Goal: Information Seeking & Learning: Learn about a topic

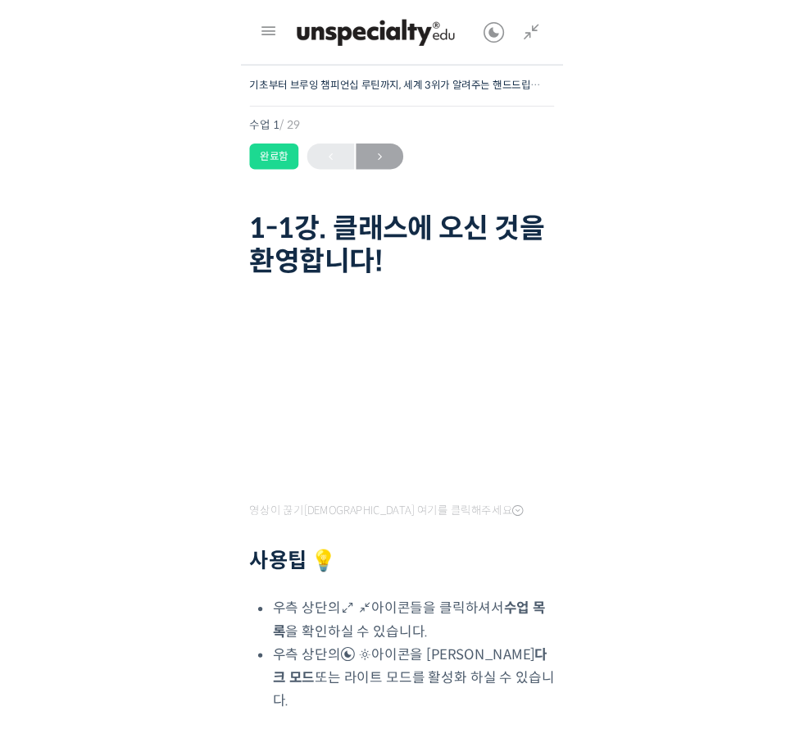
scroll to position [66, 0]
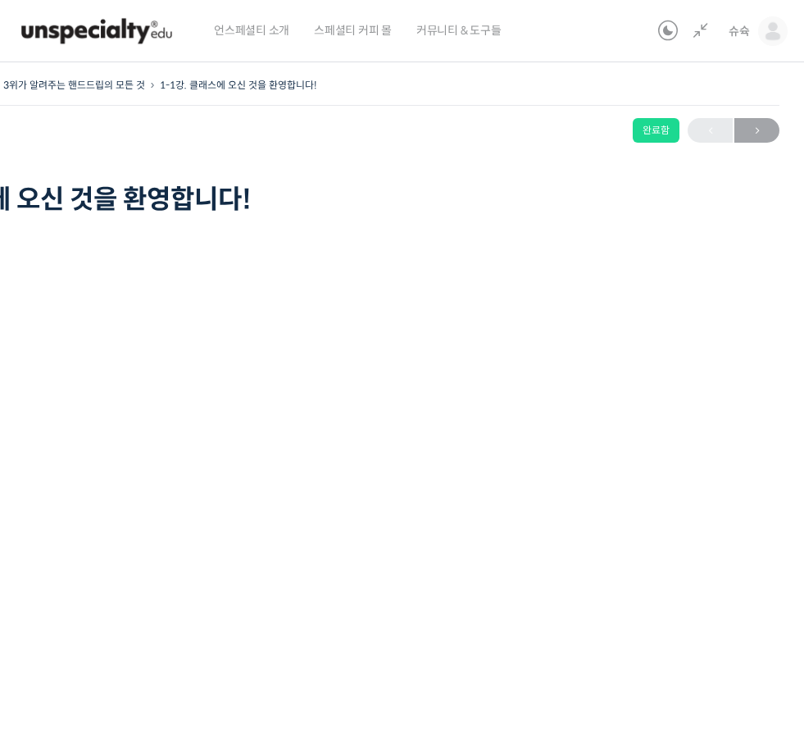
click at [307, 29] on link "슈슉" at bounding box center [758, 31] width 59 height 62
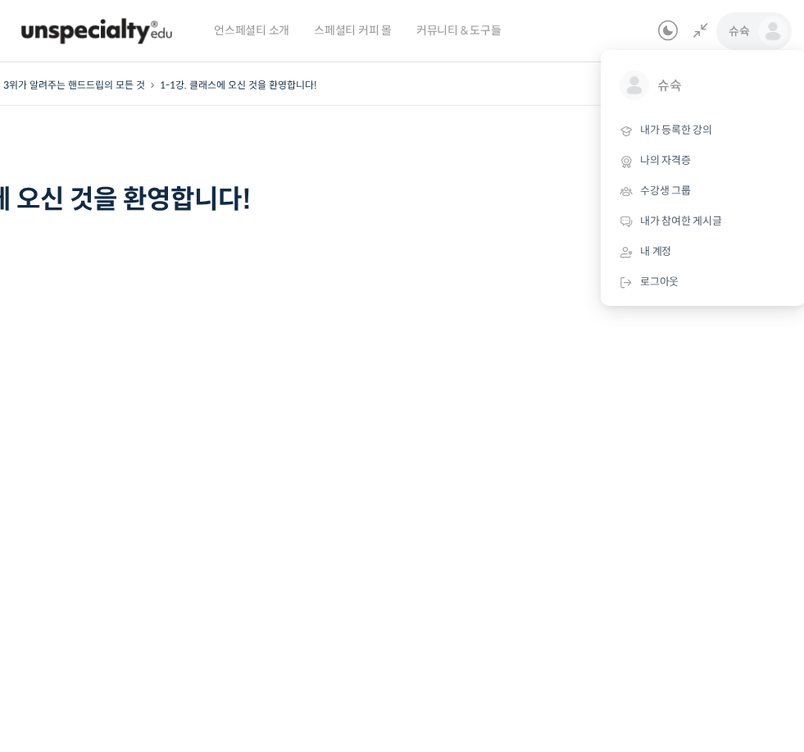
click at [307, 136] on link "내가 등록한 강의" at bounding box center [703, 131] width 192 height 30
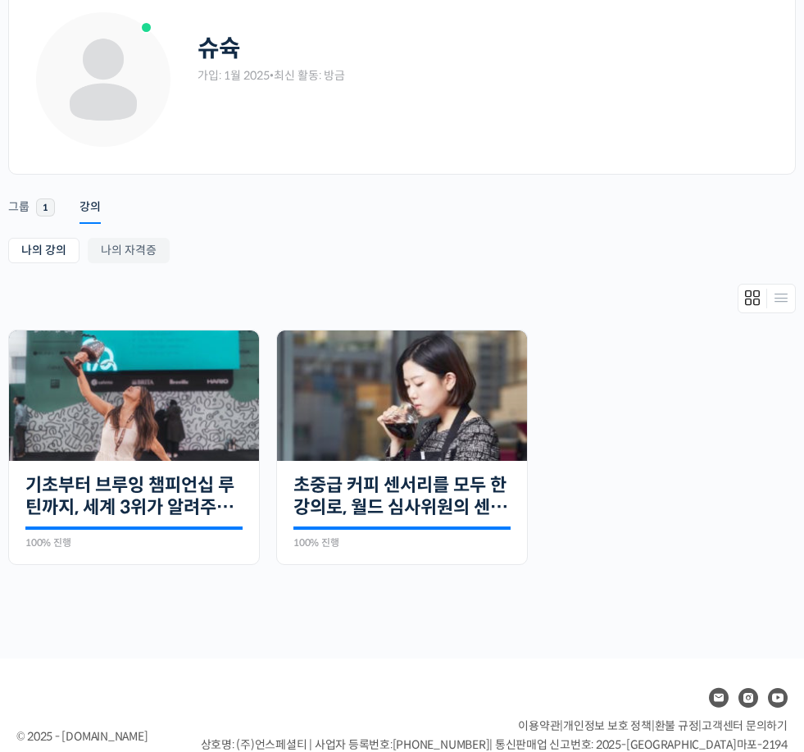
scroll to position [99, 0]
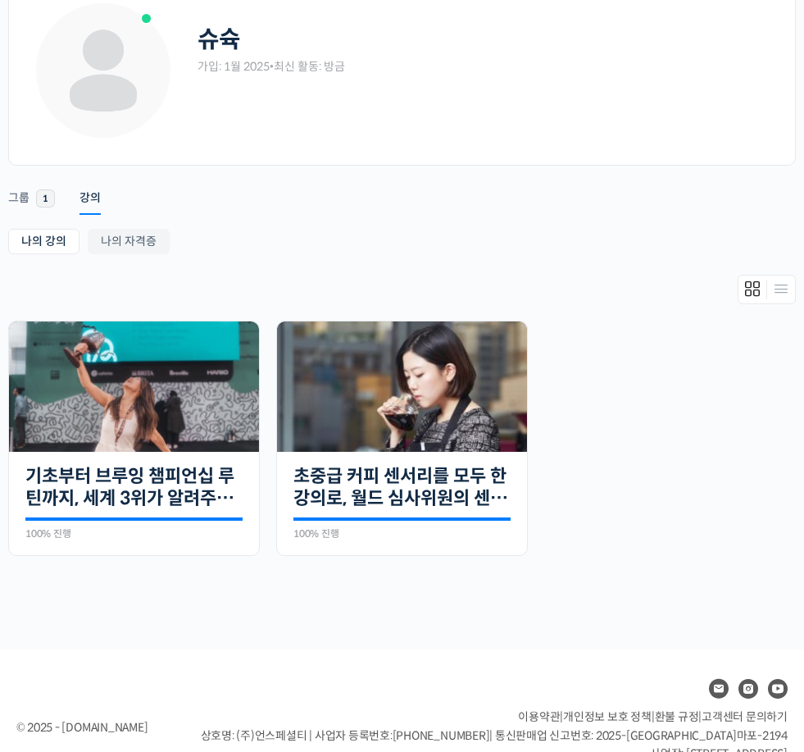
click at [193, 481] on link "기초부터 브루잉 챔피언십 루틴까지, 세계 3위가 알려주는 핸드드립의 모든 것" at bounding box center [133, 487] width 217 height 45
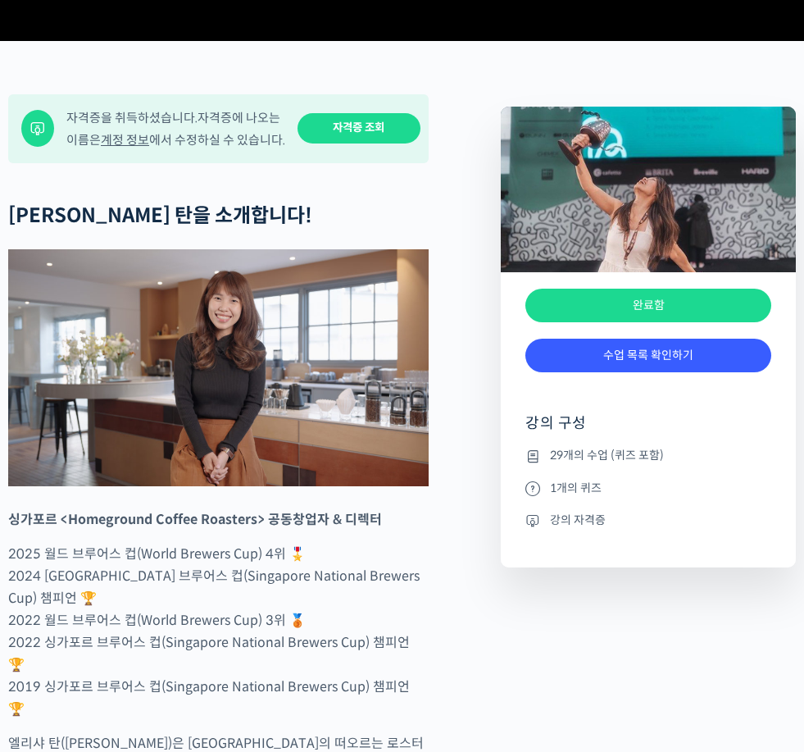
click at [652, 372] on link "수업 목록 확인하기" at bounding box center [648, 355] width 246 height 34
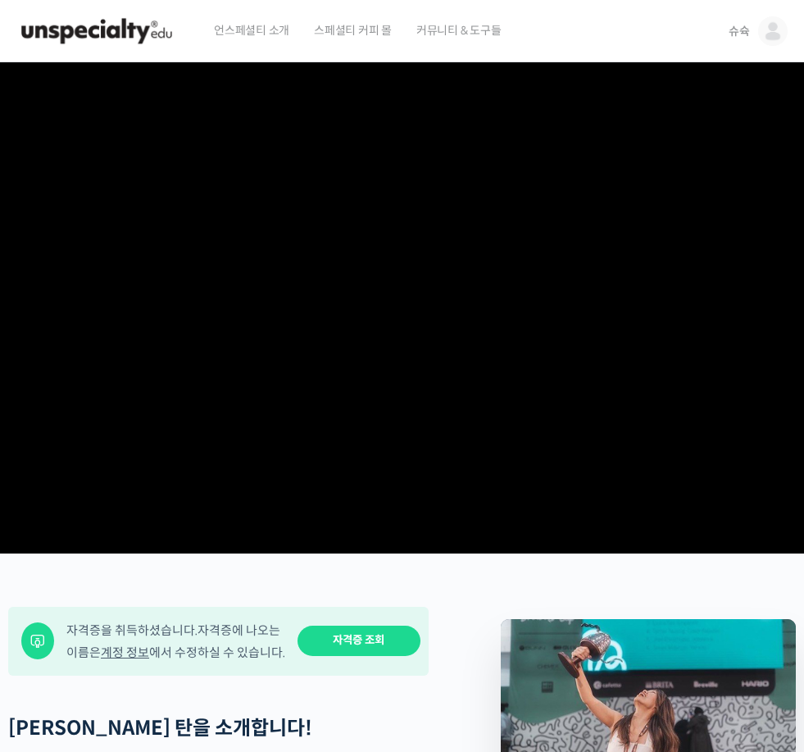
click at [762, 32] on img at bounding box center [773, 31] width 30 height 30
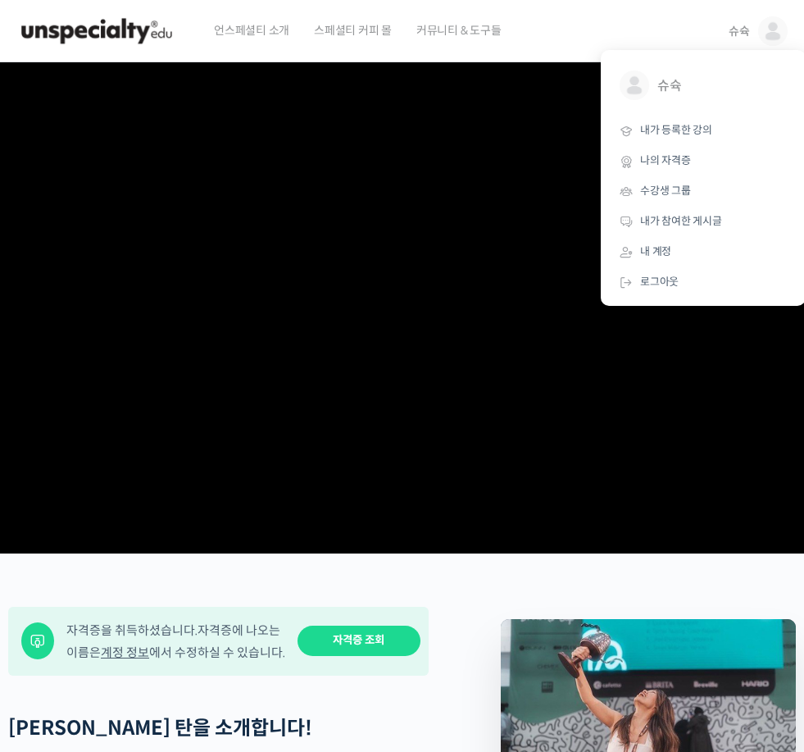
click at [712, 162] on link "나의 자격증" at bounding box center [703, 161] width 192 height 30
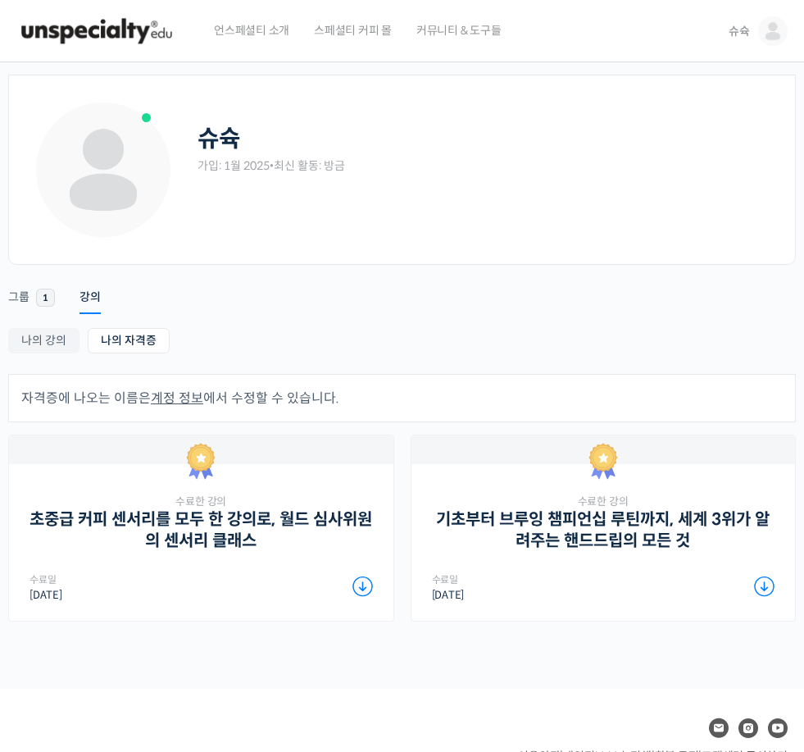
click at [740, 34] on span "슈슉" at bounding box center [739, 31] width 21 height 15
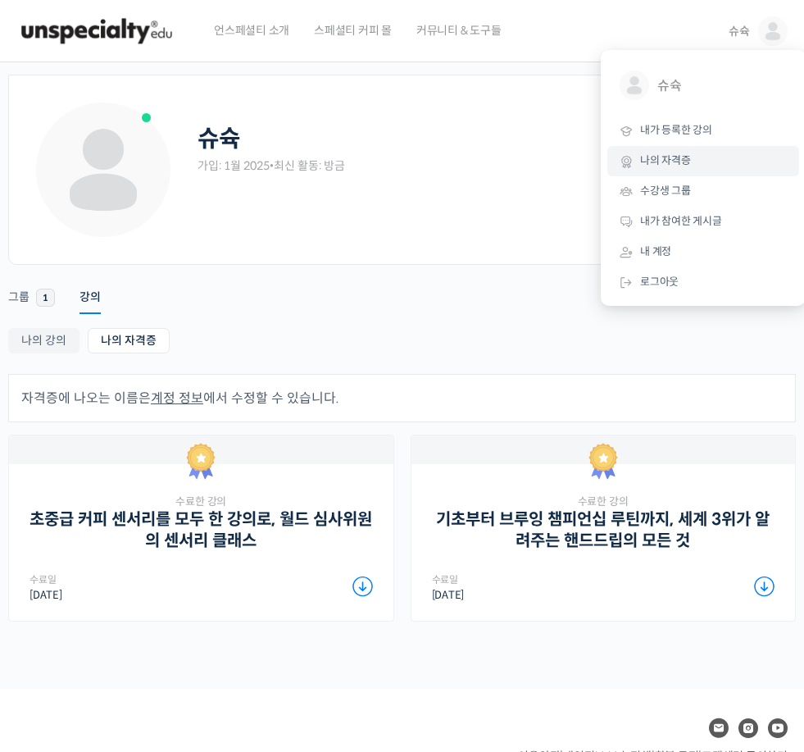
click at [633, 356] on ul "나의 강의 My 강의 나의 자격증" at bounding box center [402, 343] width 788 height 30
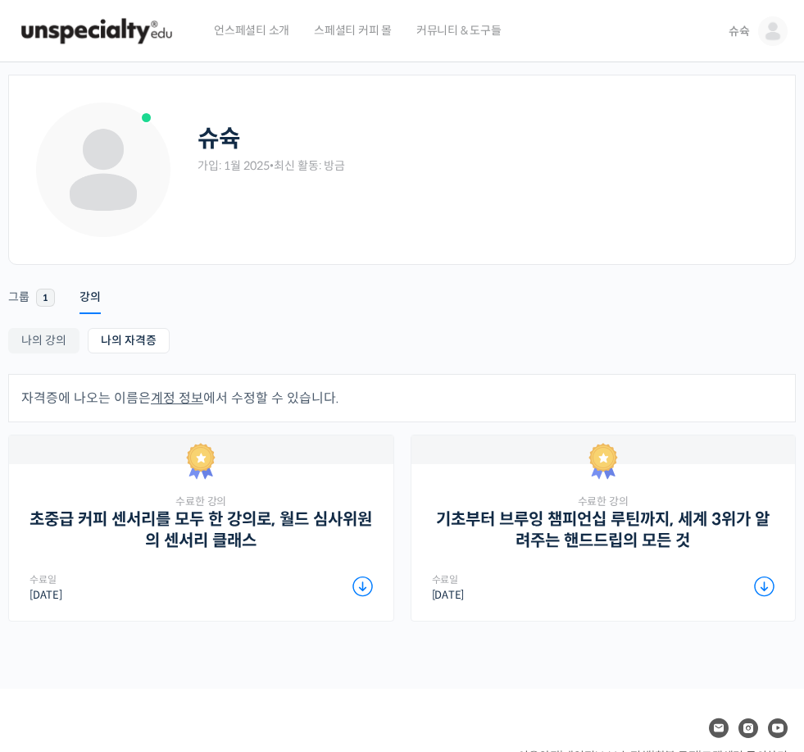
click at [123, 20] on img at bounding box center [96, 31] width 161 height 49
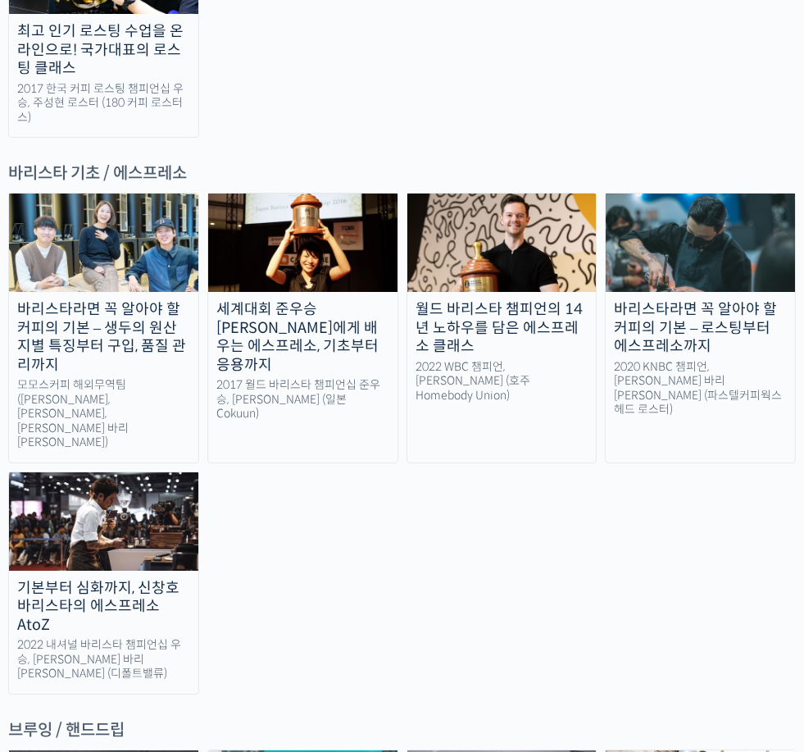
scroll to position [2078, 0]
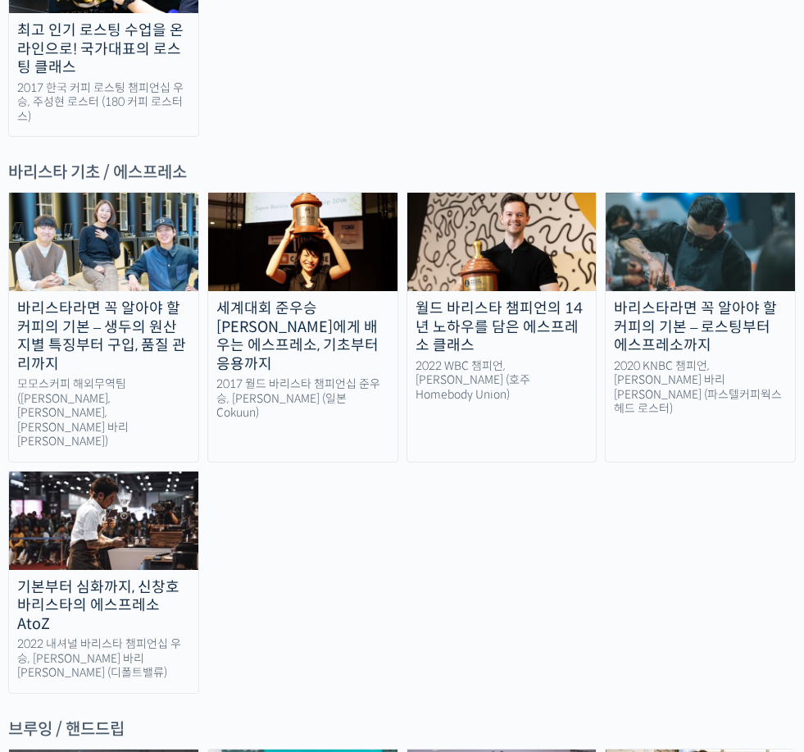
click at [493, 299] on div "월드 바리스타 챔피언의 14년 노하우를 담은 에스프레소 클래스" at bounding box center [501, 327] width 189 height 56
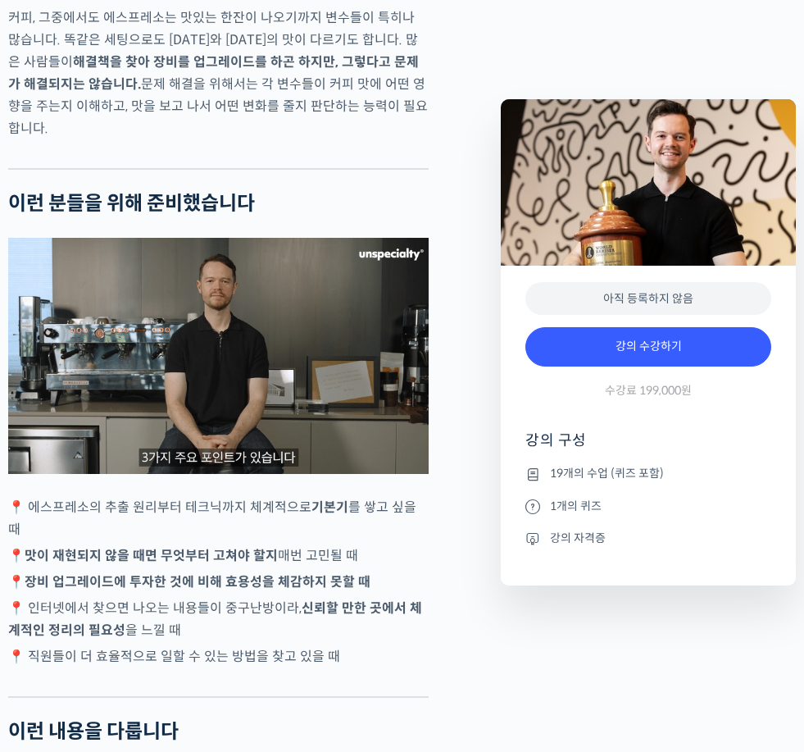
scroll to position [2481, 0]
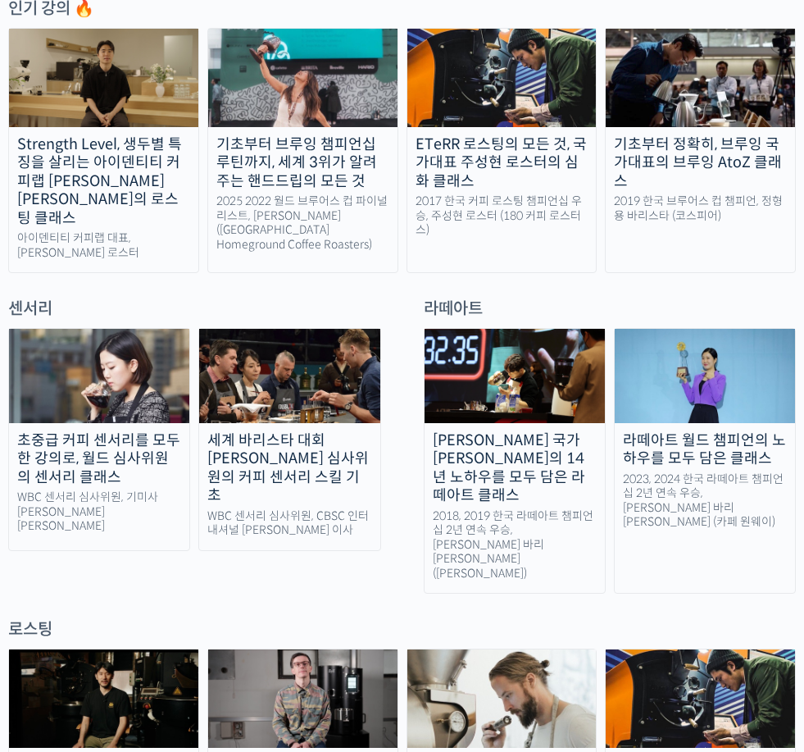
scroll to position [840, 0]
click at [440, 431] on div "[PERSON_NAME] 국가[PERSON_NAME]의 14년 노하우를 모두 담은 라떼아트 클래스" at bounding box center [515, 468] width 180 height 74
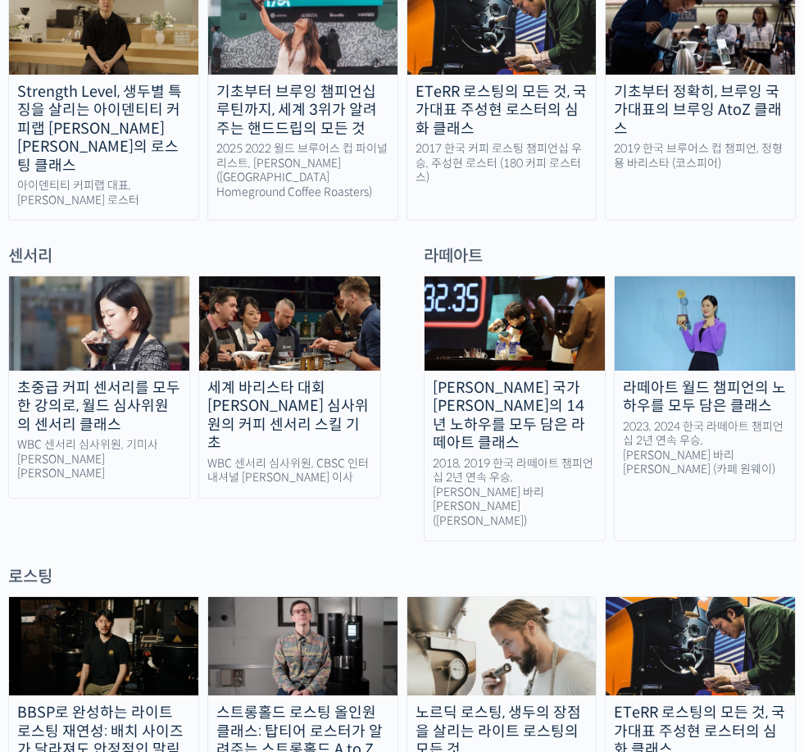
click at [640, 379] on div "라떼아트 월드 챔피언의 노하우를 모두 담은 클래스" at bounding box center [705, 397] width 180 height 37
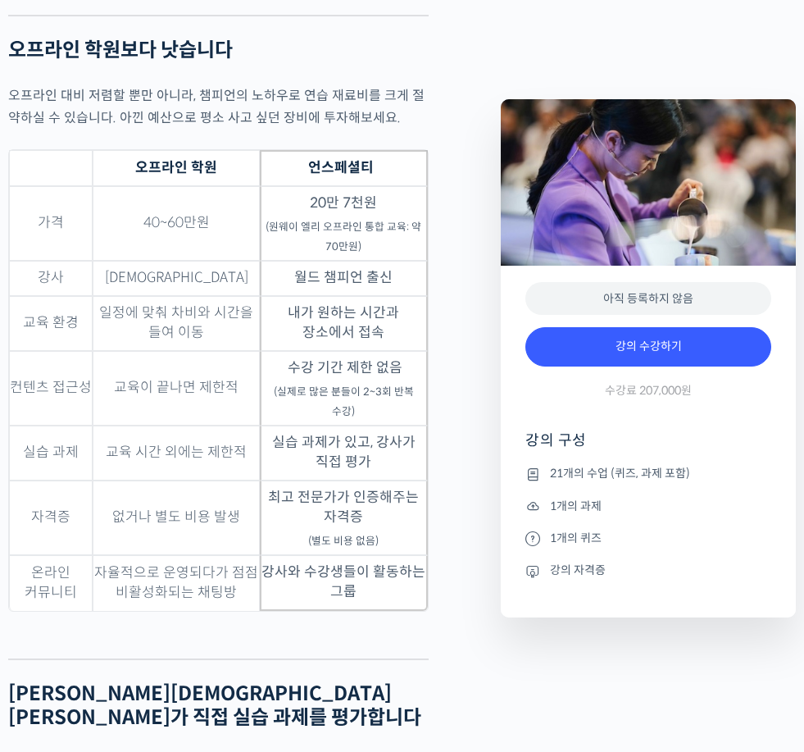
scroll to position [4352, 0]
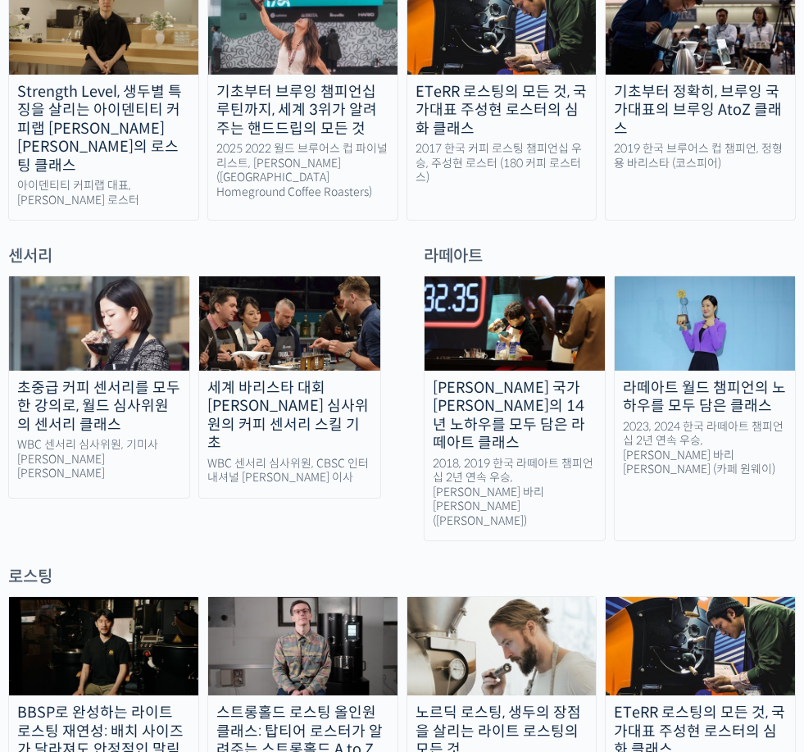
click at [457, 379] on div "최원재 국가대표의 14년 노하우를 모두 담은 라떼아트 클래스" at bounding box center [515, 416] width 180 height 74
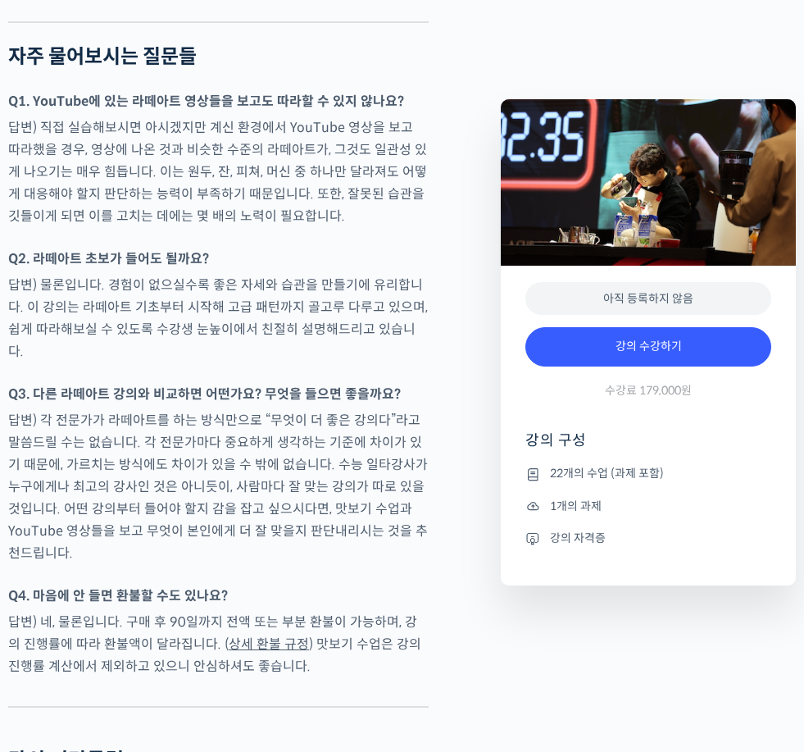
scroll to position [7629, 0]
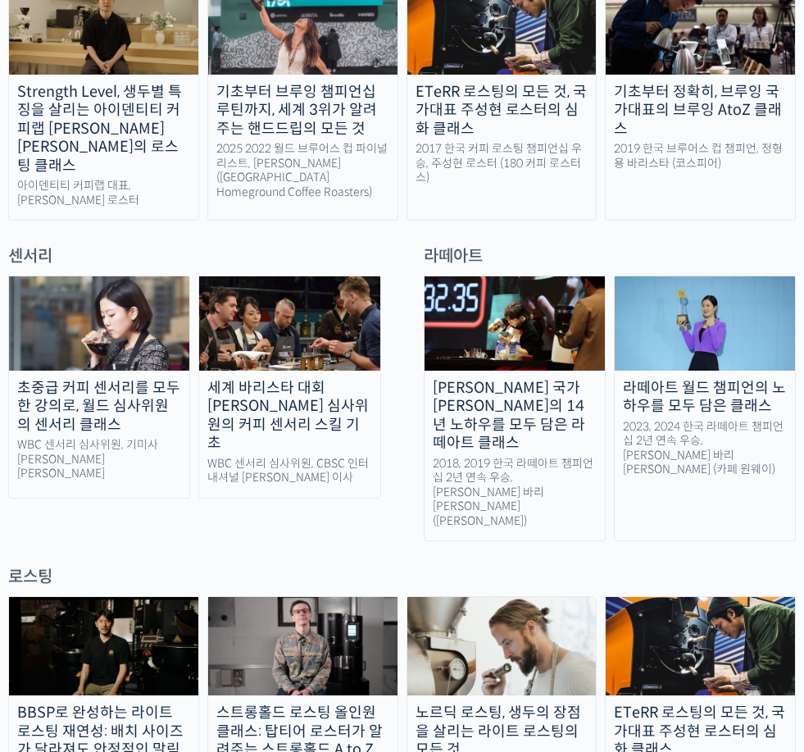
click at [741, 379] on div "라떼아트 월드 챔피언의 노하우를 모두 담은 클래스" at bounding box center [705, 397] width 180 height 37
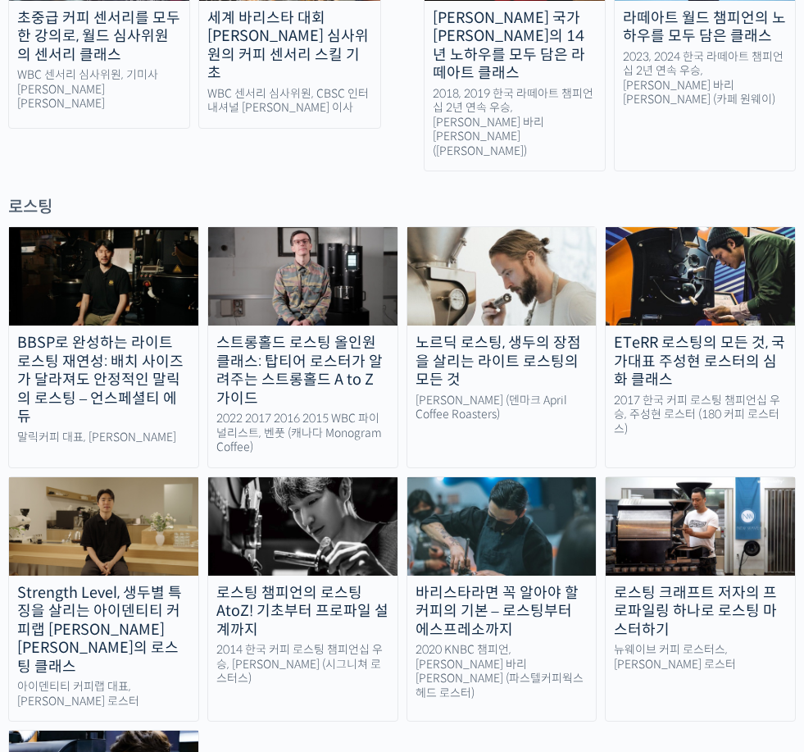
scroll to position [1263, 0]
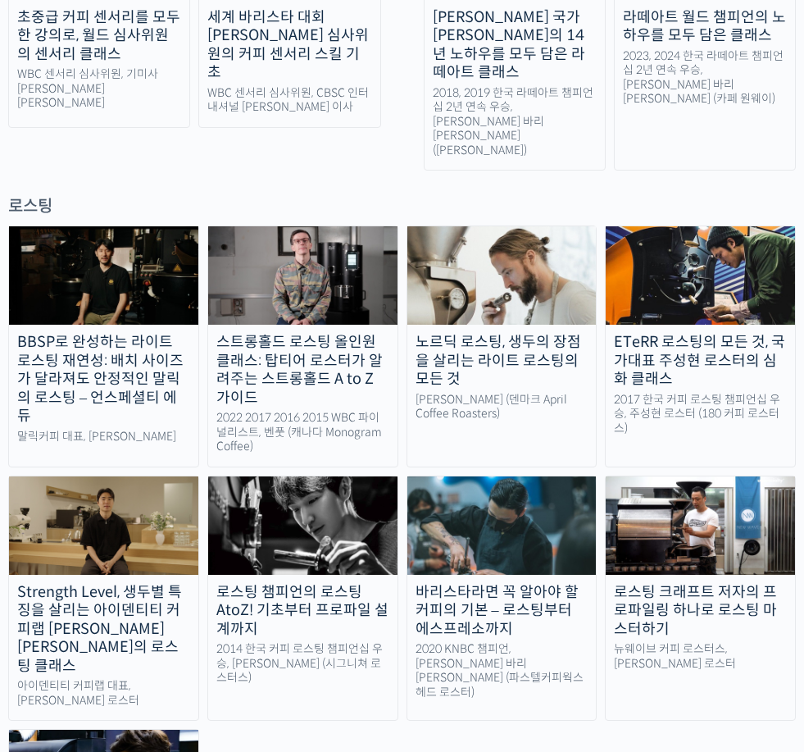
click at [739, 699] on div "BBSP로 완성하는 라이트 로스팅 재연성: 배치 사이즈가 달라져도 안정적인 말릭의 로스팅 – 언스페셜티 에듀 [PERSON_NAME] 대표, …" at bounding box center [402, 588] width 788 height 726
click at [756, 676] on div "BBSP로 완성하는 라이트 로스팅 재연성: 배치 사이즈가 달라져도 안정적인 말릭의 로스팅 – 언스페셜티 에듀 [PERSON_NAME] 대표, …" at bounding box center [402, 588] width 788 height 726
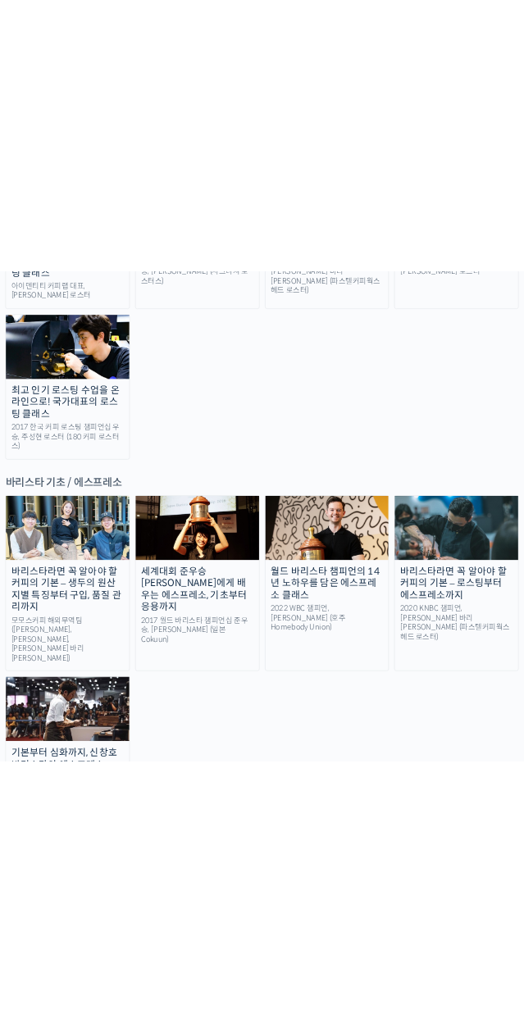
scroll to position [2660, 0]
